Goal: Task Accomplishment & Management: Use online tool/utility

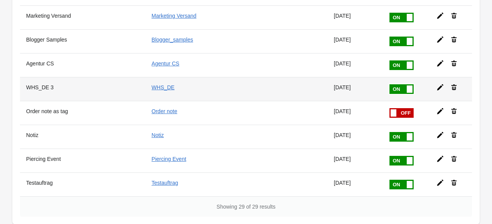
scroll to position [576, 0]
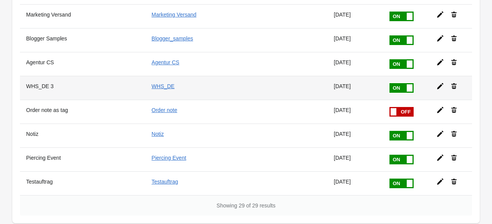
click at [437, 81] on td at bounding box center [451, 88] width 42 height 24
click at [438, 82] on icon at bounding box center [441, 86] width 8 height 8
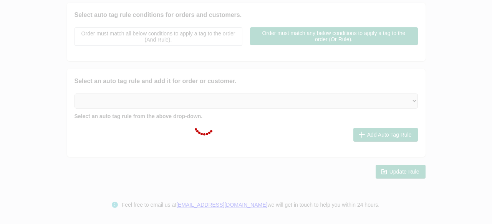
type input "WHS_DE 3"
checkbox input "true"
type input "WHS_DE"
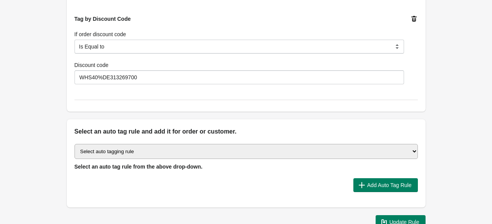
scroll to position [1048, 0]
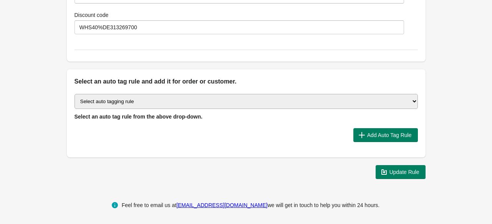
click at [151, 101] on select "Select auto tagging rule Tag by order amount Tag based on the order count (Volu…" at bounding box center [247, 101] width 344 height 15
select select "7"
click at [75, 94] on select "Select auto tagging rule Tag by order amount Tag based on the order count (Volu…" at bounding box center [247, 101] width 344 height 15
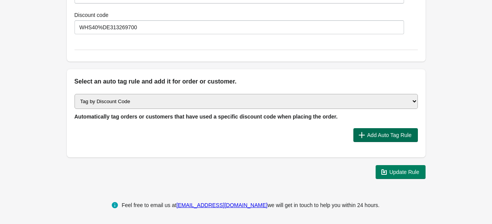
click at [375, 132] on span "Add Auto Tag Rule" at bounding box center [389, 135] width 45 height 6
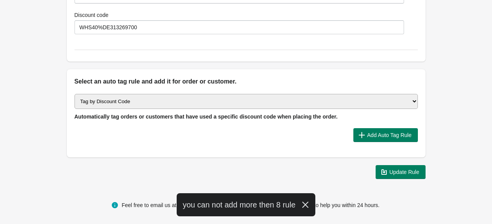
click at [308, 204] on icon "button" at bounding box center [306, 205] width 8 height 8
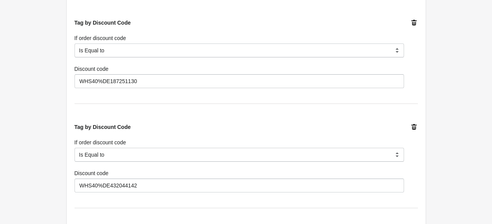
scroll to position [625, 0]
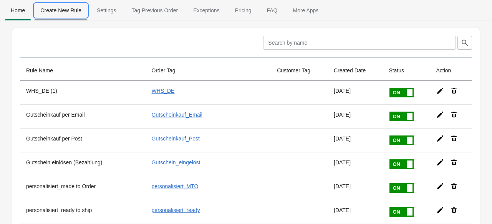
click at [65, 14] on span "Create New Rule" at bounding box center [60, 10] width 53 height 14
